Goal: Transaction & Acquisition: Purchase product/service

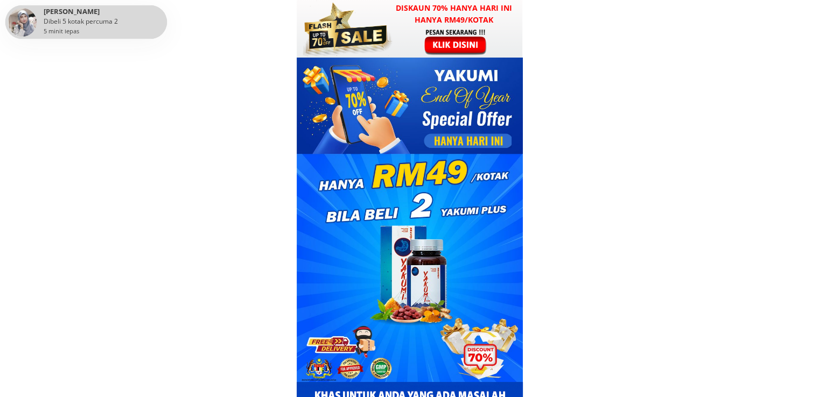
click at [442, 22] on h3 "Diskaun 70% hanya hari ini hanya RM49/kotak" at bounding box center [453, 14] width 137 height 24
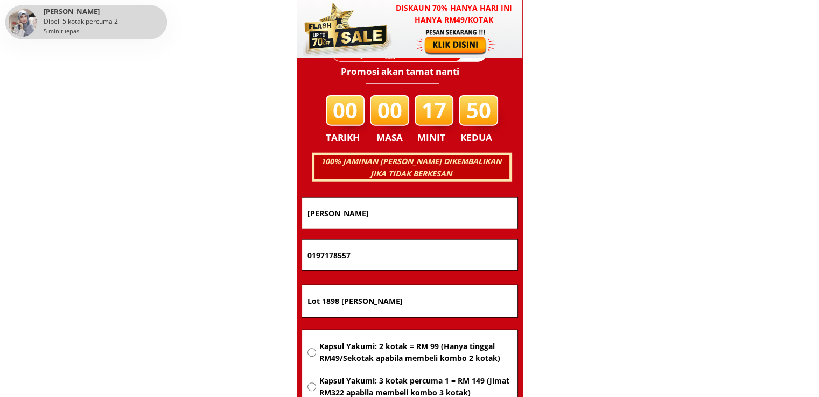
scroll to position [6896, 0]
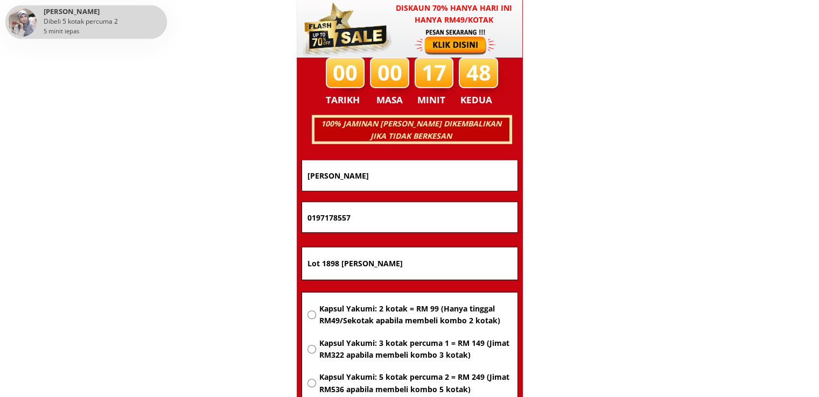
drag, startPoint x: 455, startPoint y: 264, endPoint x: 443, endPoint y: 269, distance: 12.8
paste input "[STREET_ADDRESS]"
click at [433, 276] on input "[STREET_ADDRESS]" at bounding box center [410, 264] width 210 height 32
click at [443, 269] on input "[STREET_ADDRESS]" at bounding box center [410, 264] width 210 height 32
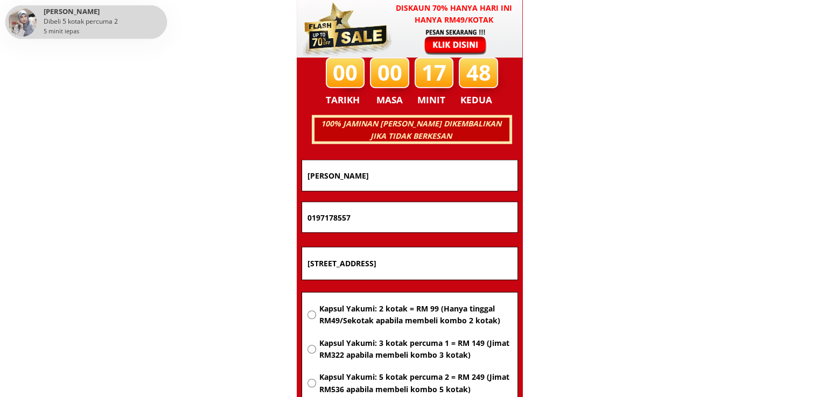
click at [443, 269] on input "[STREET_ADDRESS]" at bounding box center [410, 264] width 210 height 32
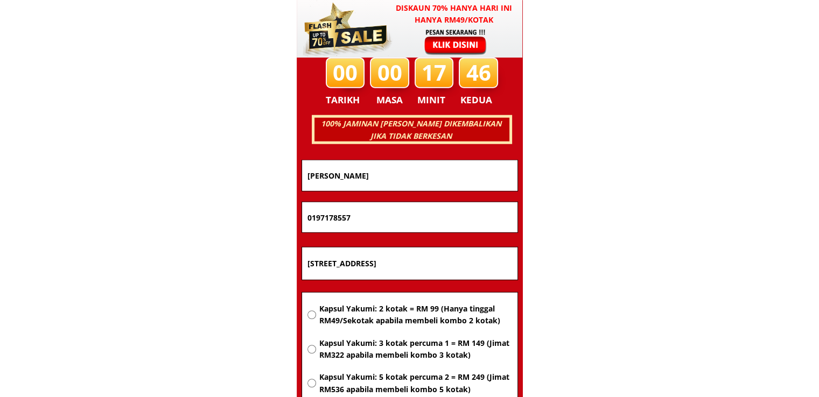
type input "[STREET_ADDRESS]"
click at [391, 303] on span "Kapsul Yakumi: 2 kotak = RM 99 (Hanya tinggal RM49/Sekotak apabila membeli komb…" at bounding box center [415, 315] width 193 height 24
radio input "true"
drag, startPoint x: 382, startPoint y: 215, endPoint x: 247, endPoint y: 210, distance: 135.7
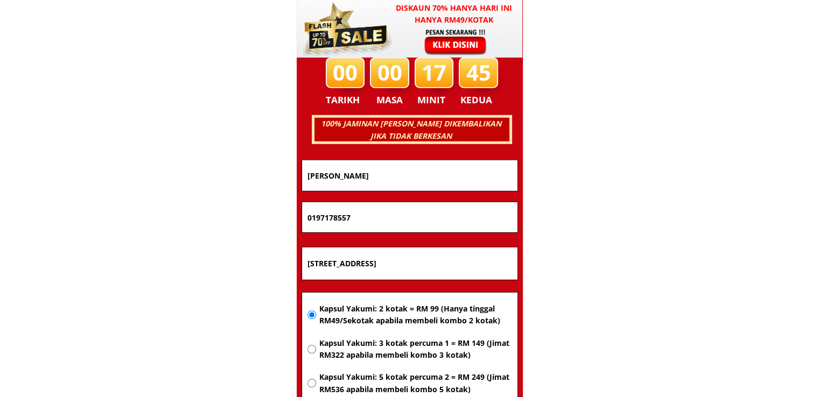
paste input "351004"
type input "0135100457"
drag, startPoint x: 394, startPoint y: 182, endPoint x: 213, endPoint y: 177, distance: 180.9
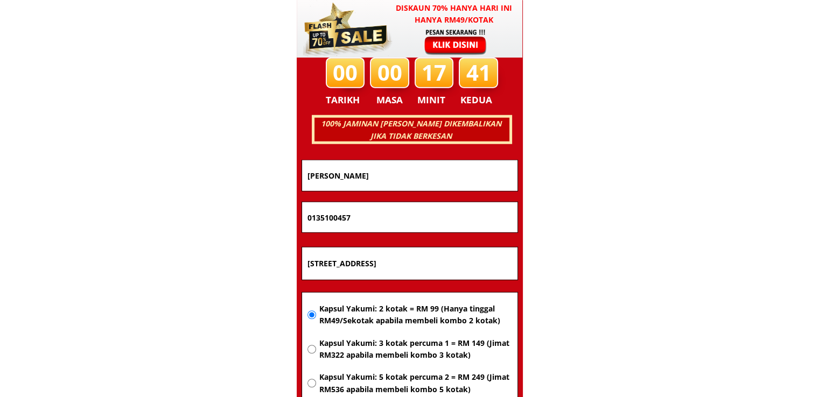
paste input "[PERSON_NAME]"
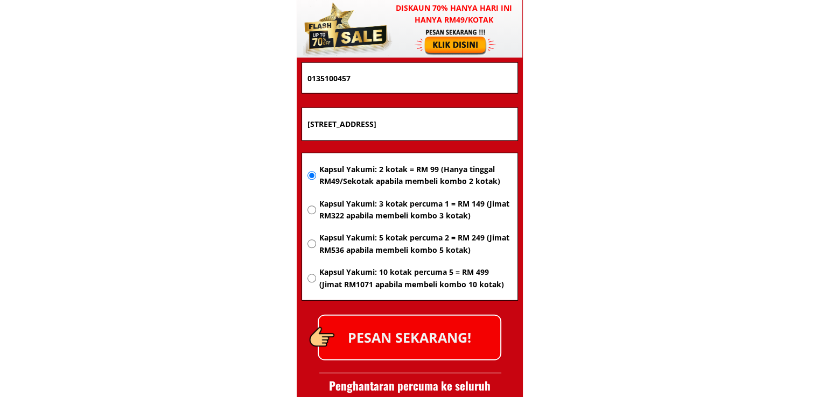
scroll to position [7058, 0]
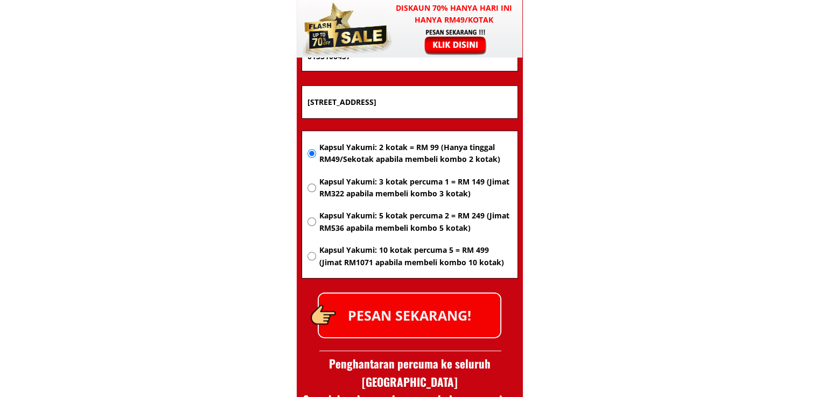
type input "[PERSON_NAME]"
click at [418, 318] on p "PESAN SEKARANG!" at bounding box center [409, 316] width 181 height 44
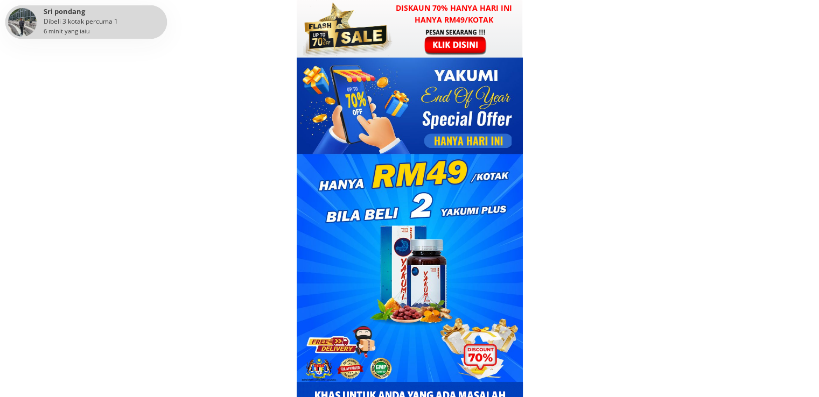
click at [411, 41] on div at bounding box center [410, 29] width 226 height 58
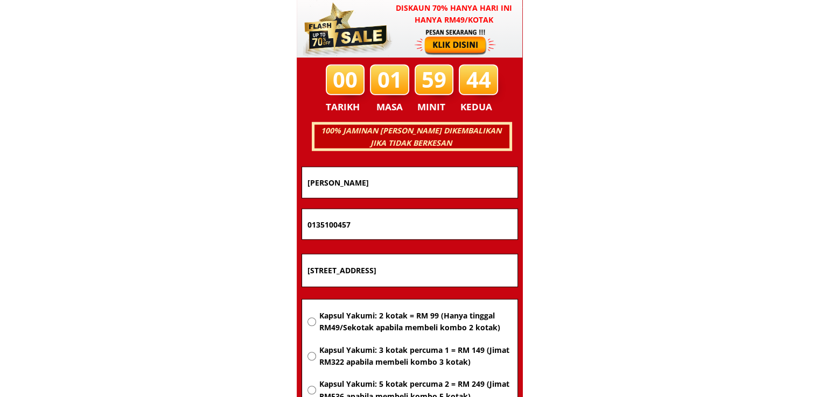
scroll to position [6896, 0]
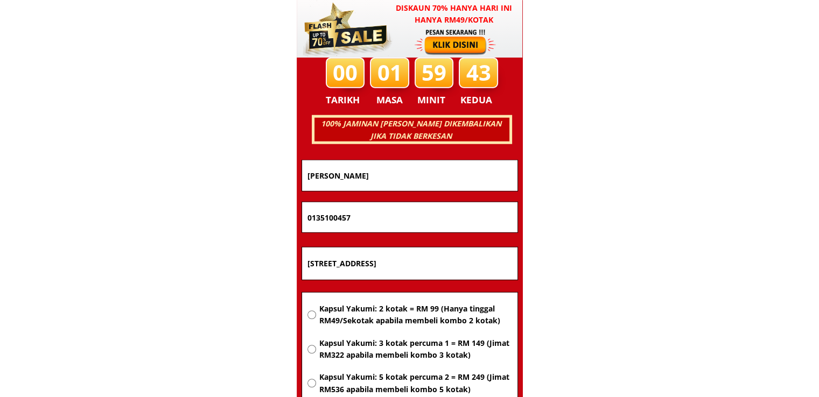
click at [431, 259] on input "[STREET_ADDRESS]" at bounding box center [410, 264] width 210 height 32
paste input "No 45 Kampung Teluk Kandeh, Mukim Derga 4500 Alor Setar"
type input "No 45 Kampung Teluk Kandeh, Mukim Derga 4500 Alor Setar Kedah"
click at [424, 312] on span "Kapsul Yakumi: 2 kotak = RM 99 (Hanya tinggal RM49/Sekotak apabila membeli komb…" at bounding box center [415, 315] width 193 height 24
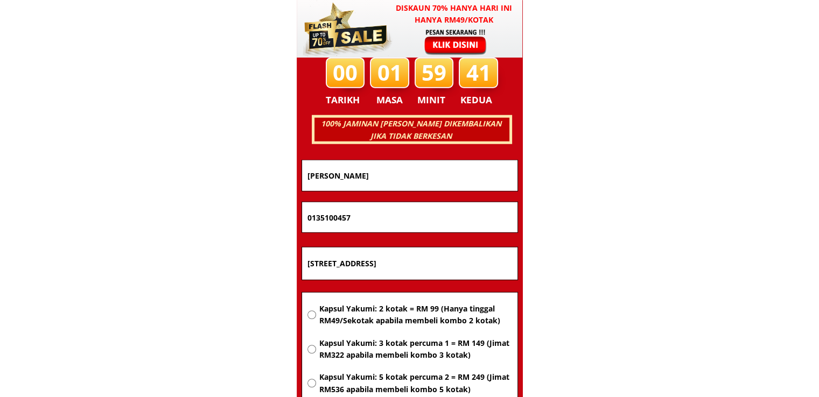
radio input "true"
drag, startPoint x: 416, startPoint y: 210, endPoint x: 214, endPoint y: 212, distance: 202.4
paste input "128991538"
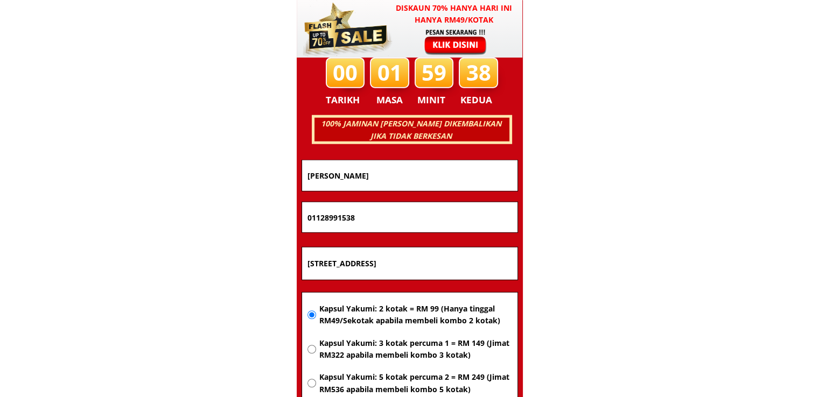
type input "01128991538"
drag, startPoint x: 437, startPoint y: 181, endPoint x: 185, endPoint y: 181, distance: 251.9
paste input "Yuhana BT Yusof"
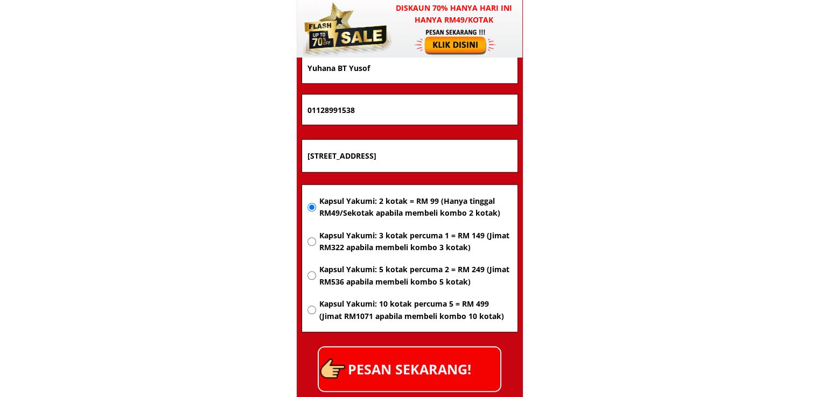
type input "Yuhana BT Yusof"
click at [452, 375] on p "PESAN SEKARANG!" at bounding box center [409, 370] width 181 height 44
